Goal: Transaction & Acquisition: Purchase product/service

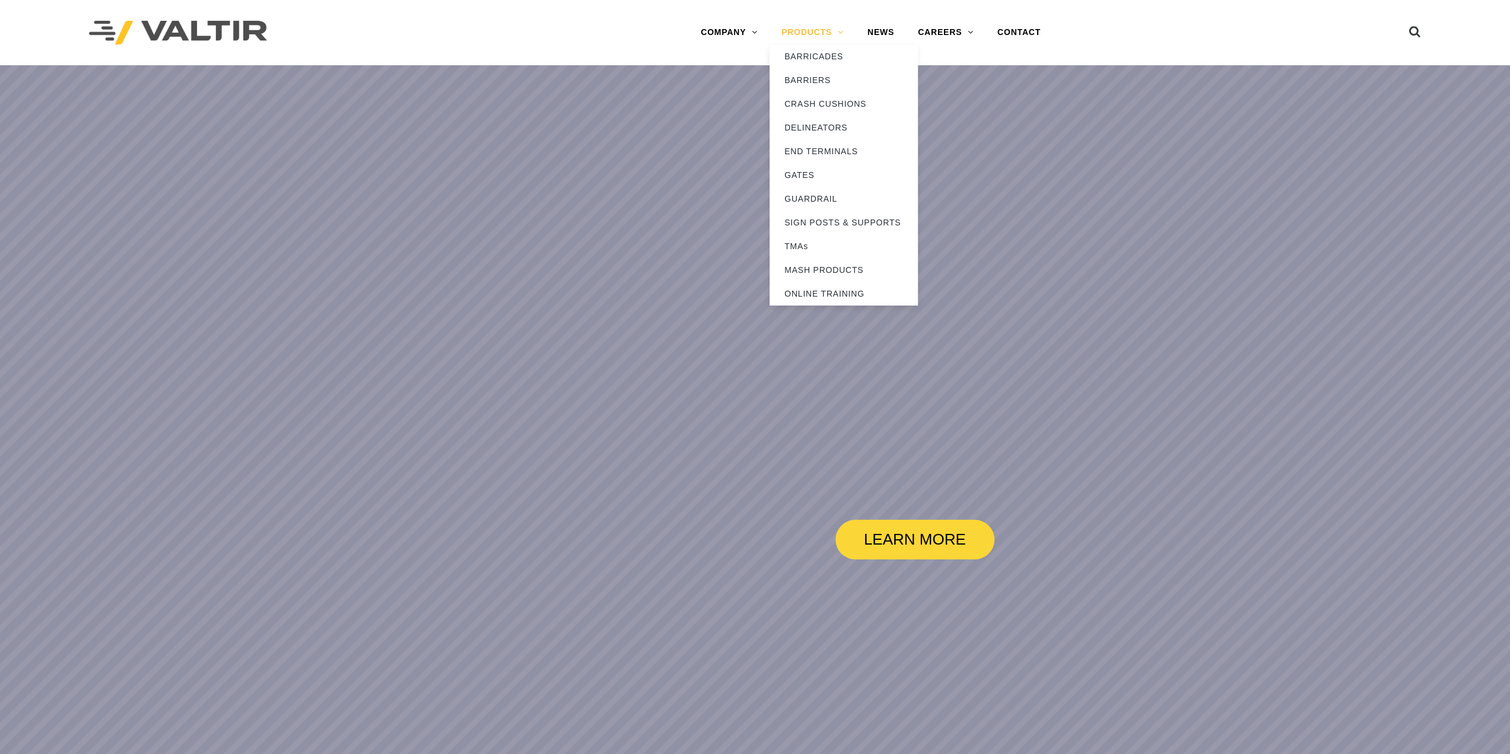
click at [816, 33] on link "PRODUCTS" at bounding box center [813, 33] width 86 height 24
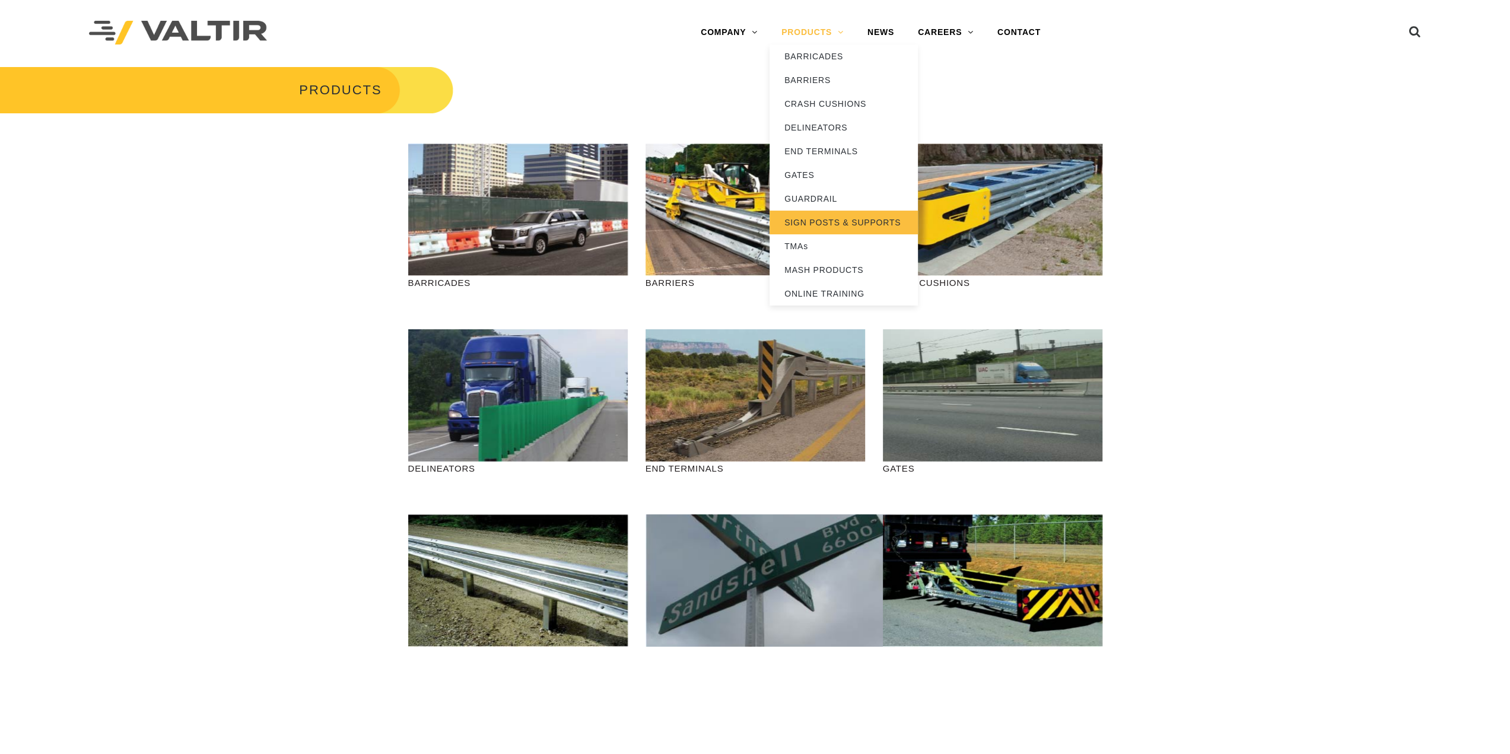
click at [824, 222] on link "SIGN POSTS & SUPPORTS" at bounding box center [844, 223] width 148 height 24
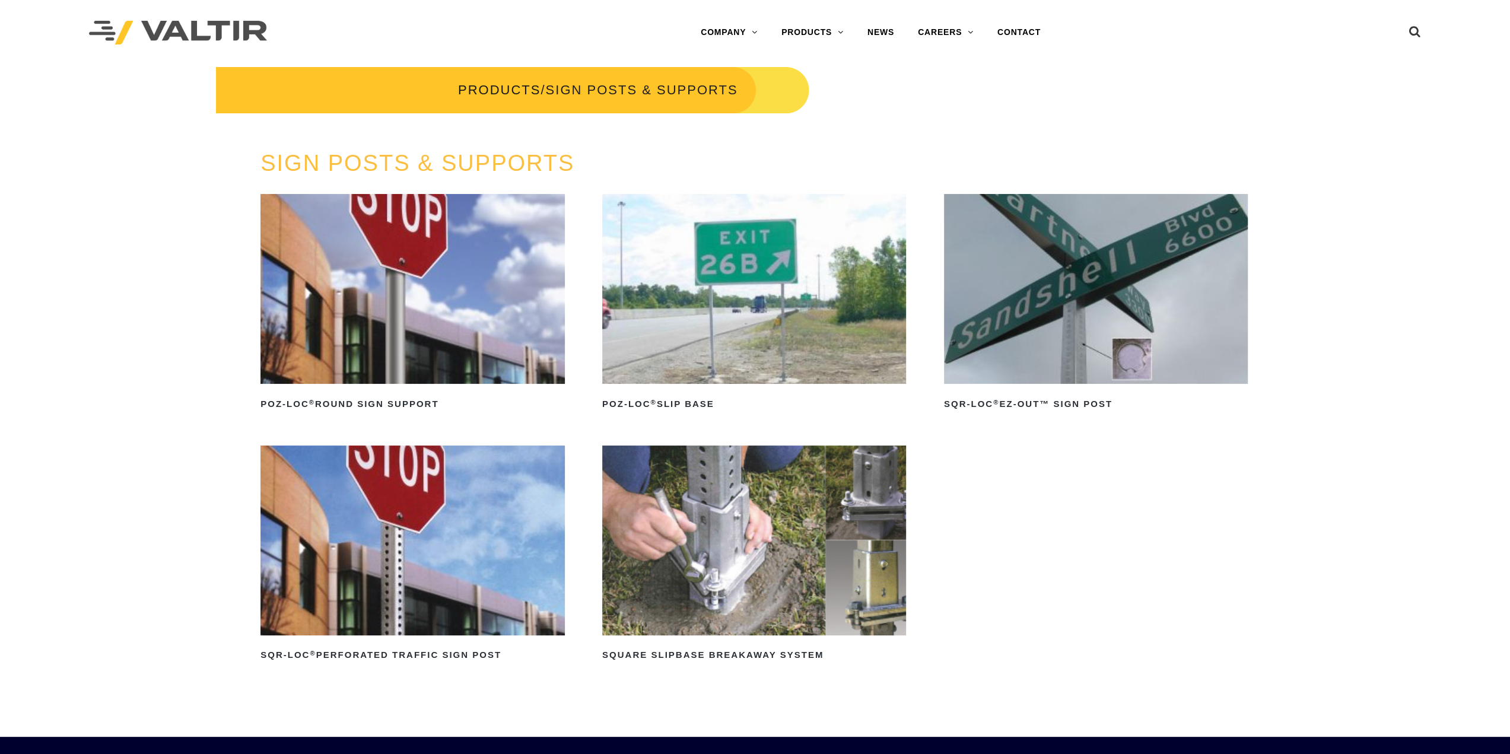
click at [467, 313] on img at bounding box center [412, 289] width 304 height 190
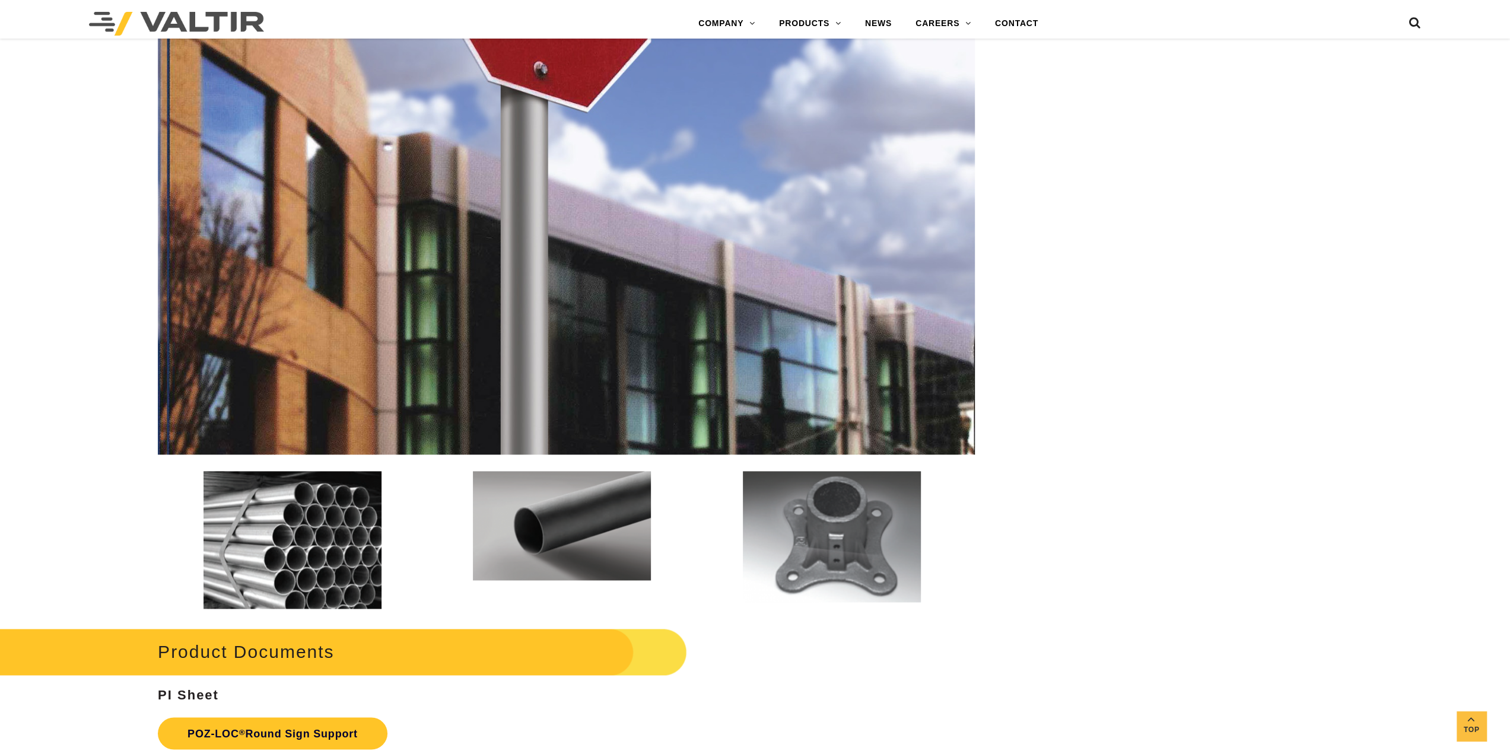
scroll to position [1951, 0]
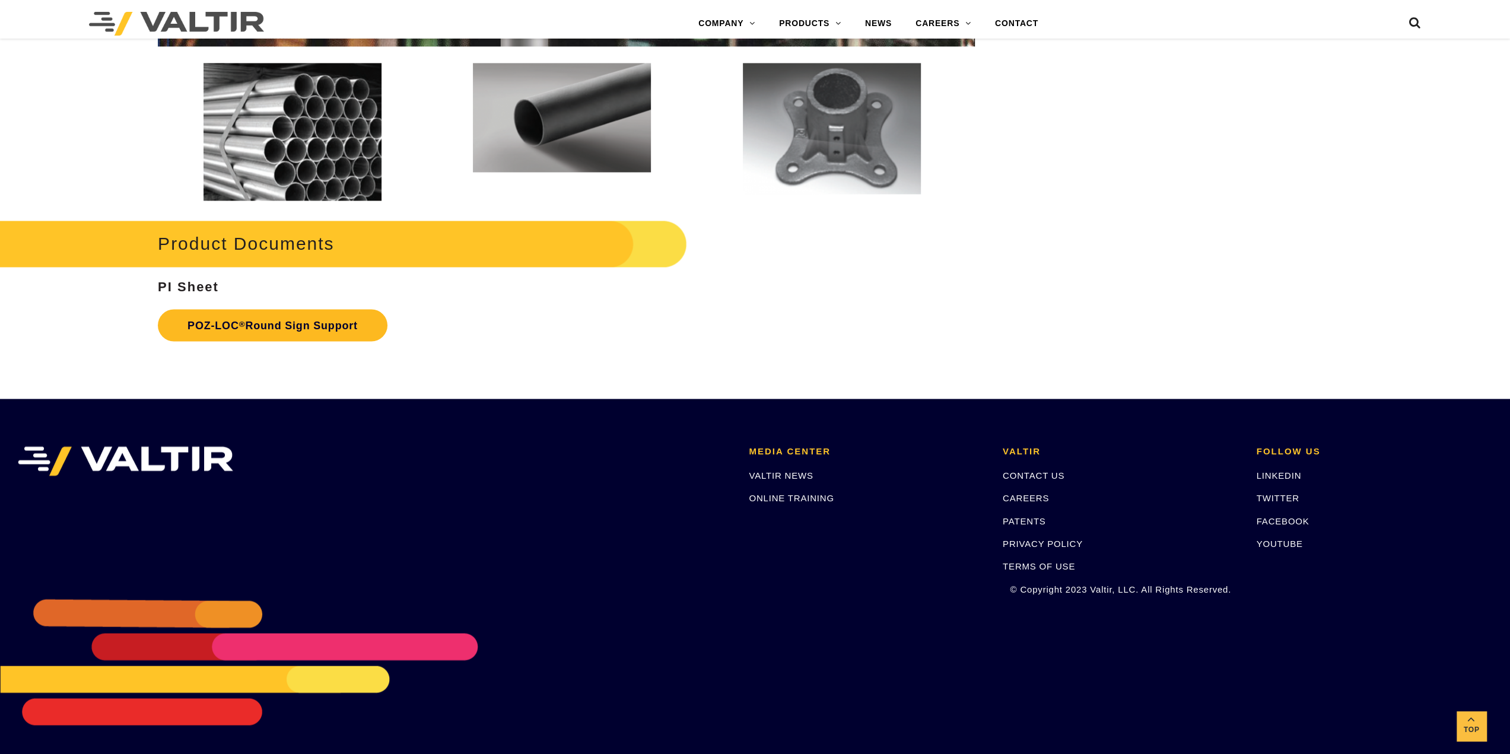
click at [310, 317] on link "POZ-LOC ® Round Sign Support" at bounding box center [273, 325] width 230 height 32
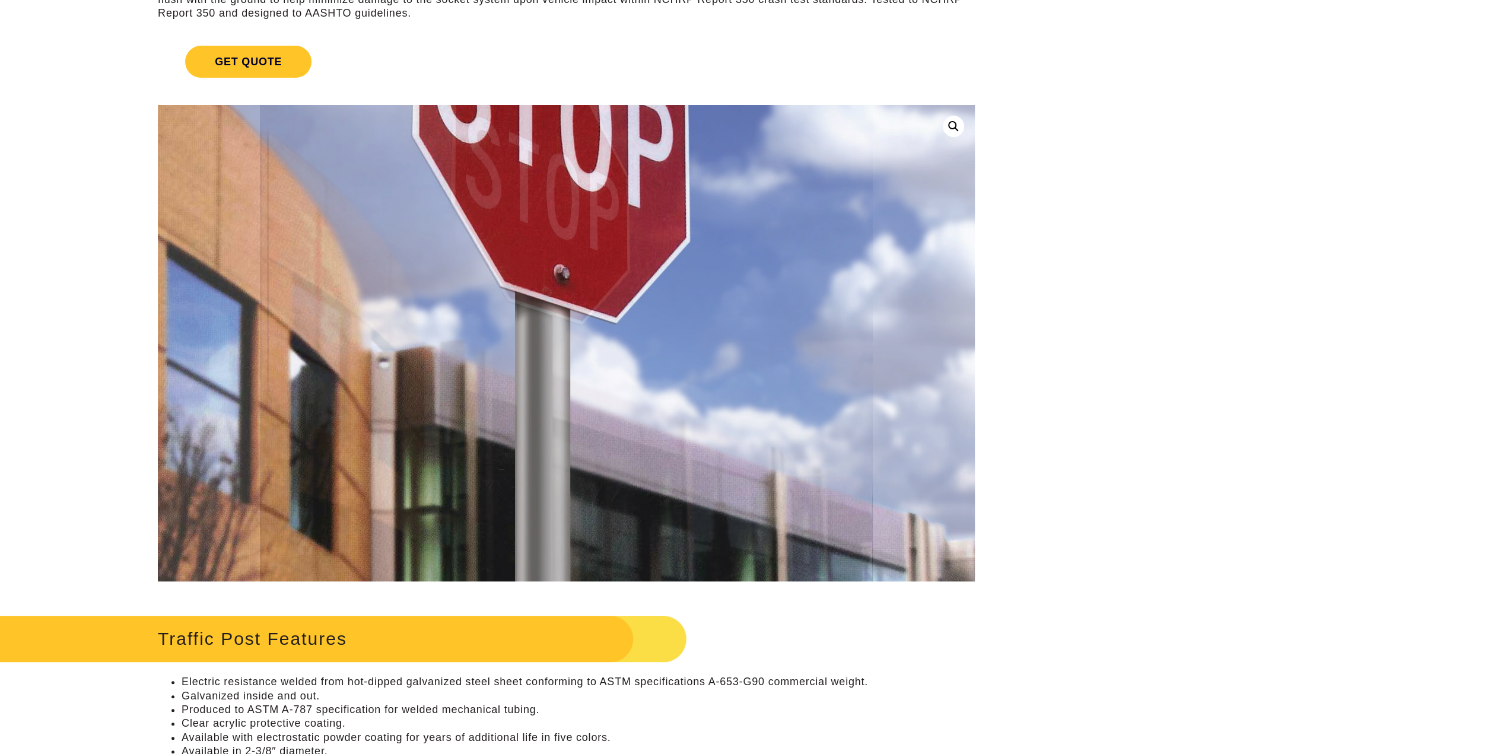
scroll to position [0, 0]
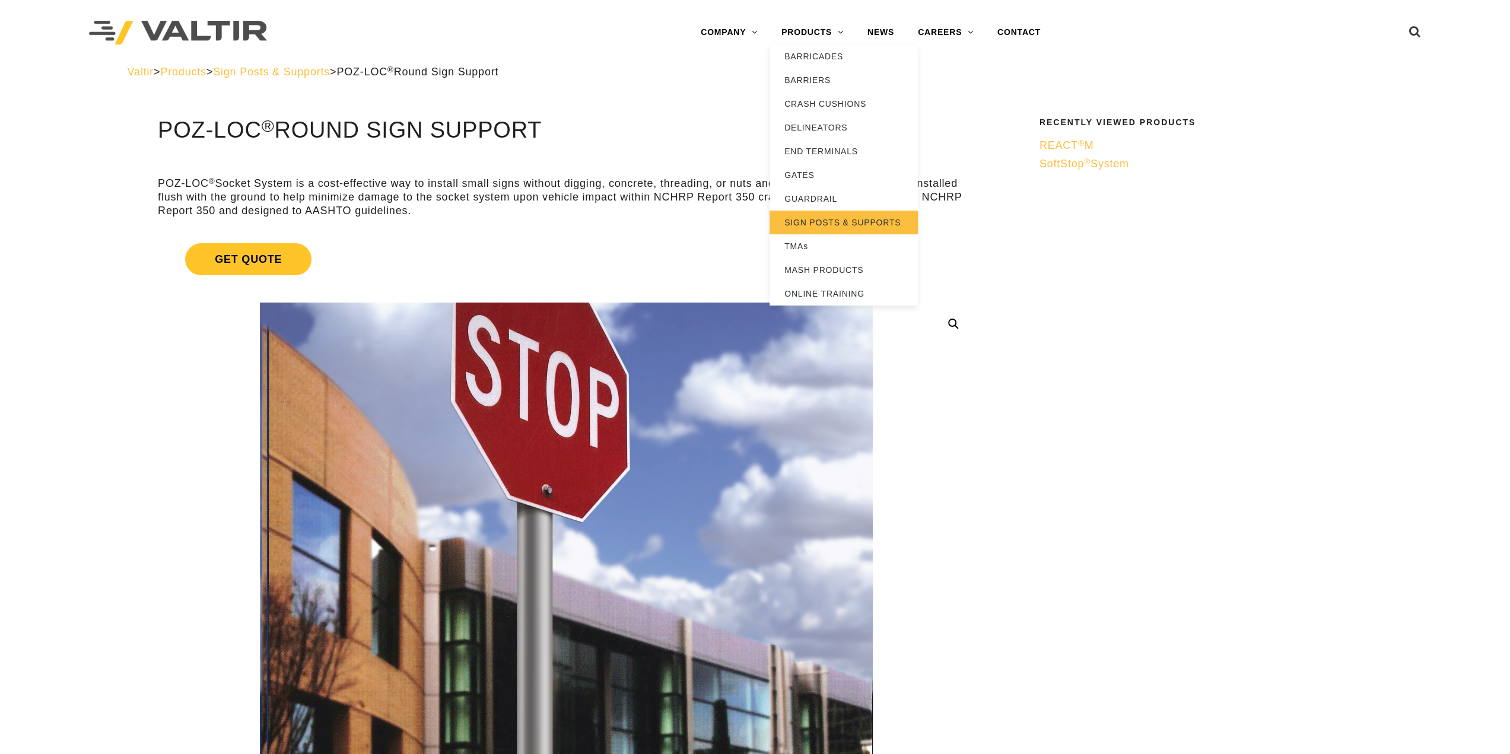
click at [815, 223] on link "SIGN POSTS & SUPPORTS" at bounding box center [844, 223] width 148 height 24
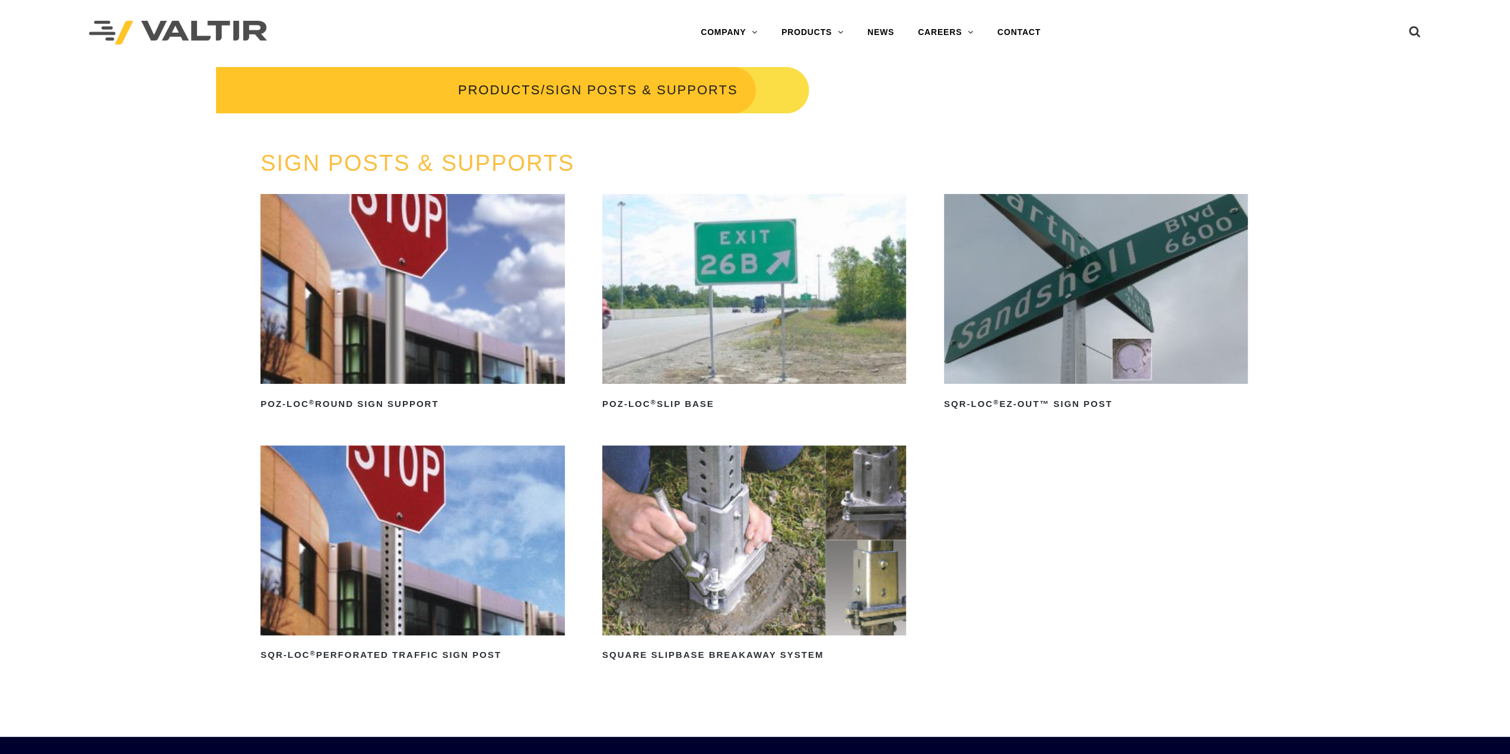
click at [402, 290] on img at bounding box center [412, 289] width 304 height 190
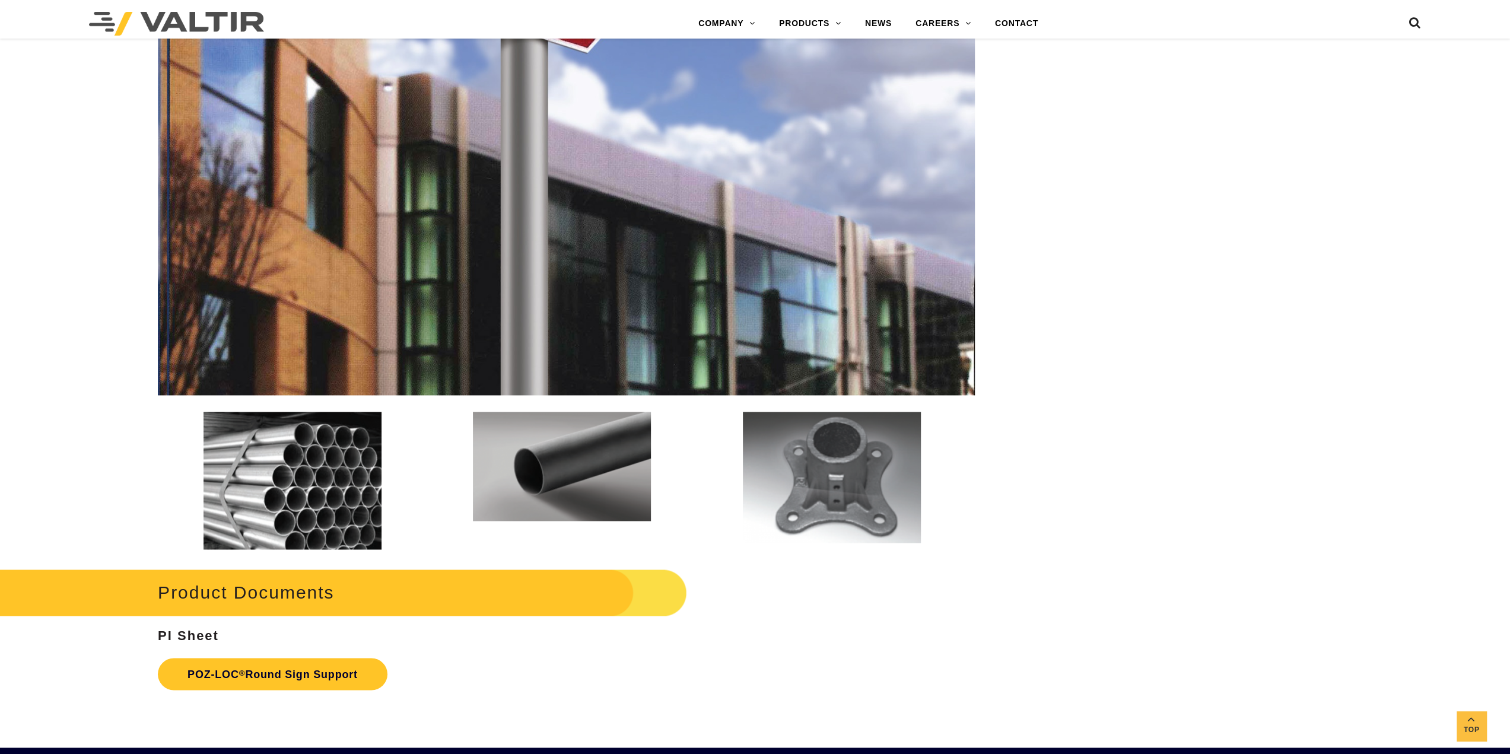
scroll to position [1951, 0]
